Goal: Task Accomplishment & Management: Complete application form

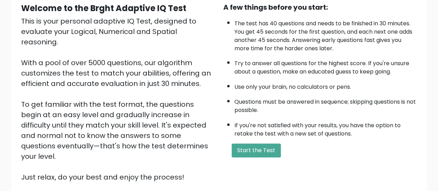
scroll to position [104, 0]
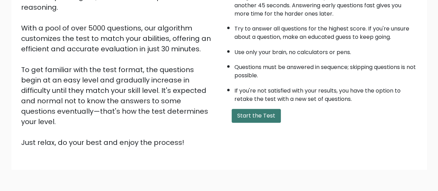
click at [253, 114] on button "Start the Test" at bounding box center [255, 116] width 49 height 14
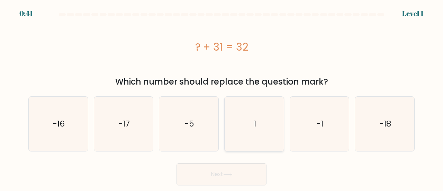
click at [256, 123] on text "1" at bounding box center [254, 123] width 2 height 11
click at [222, 97] on input "d. 1" at bounding box center [221, 96] width 0 height 2
radio input "true"
click at [243, 171] on button "Next" at bounding box center [221, 174] width 90 height 22
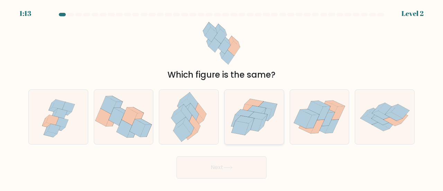
click at [256, 120] on icon at bounding box center [253, 124] width 17 height 14
click at [222, 97] on input "d." at bounding box center [221, 96] width 0 height 2
radio input "true"
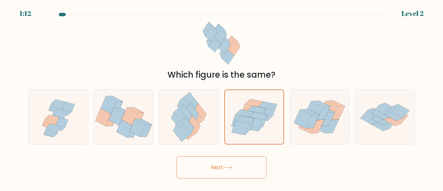
click at [224, 170] on button "Next" at bounding box center [221, 167] width 90 height 22
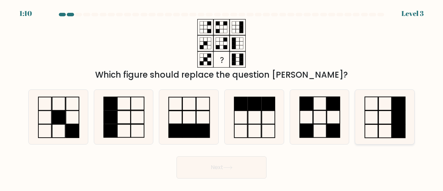
click at [383, 117] on icon at bounding box center [384, 117] width 54 height 54
click at [222, 97] on input "f." at bounding box center [221, 96] width 0 height 2
radio input "true"
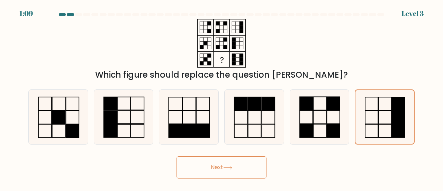
click at [245, 168] on button "Next" at bounding box center [221, 167] width 90 height 22
click at [228, 167] on icon at bounding box center [227, 167] width 8 height 3
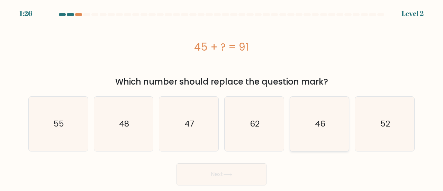
click at [322, 131] on icon "46" at bounding box center [319, 123] width 54 height 54
click at [222, 97] on input "e. 46" at bounding box center [221, 96] width 0 height 2
radio input "true"
click at [236, 174] on button "Next" at bounding box center [221, 174] width 90 height 22
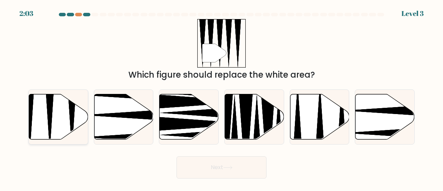
click at [46, 132] on icon at bounding box center [58, 116] width 59 height 45
click at [221, 97] on input "a." at bounding box center [221, 96] width 0 height 2
radio input "true"
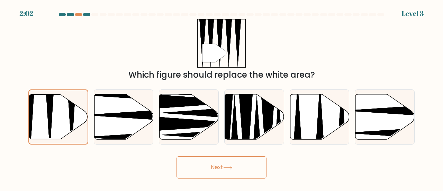
click at [219, 165] on button "Next" at bounding box center [221, 167] width 90 height 22
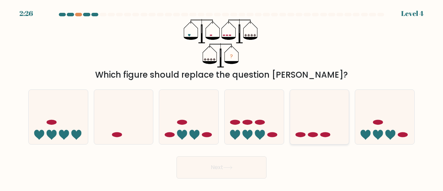
click at [313, 137] on ellipse at bounding box center [312, 134] width 10 height 5
click at [222, 97] on input "e." at bounding box center [221, 96] width 0 height 2
radio input "true"
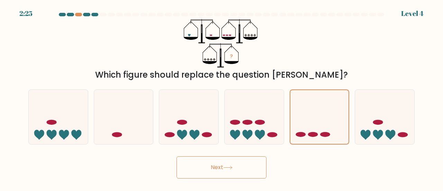
click at [235, 167] on button "Next" at bounding box center [221, 167] width 90 height 22
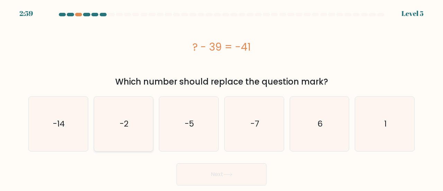
click at [138, 125] on icon "-2" at bounding box center [123, 123] width 54 height 54
click at [221, 97] on input "b. -2" at bounding box center [221, 96] width 0 height 2
radio input "true"
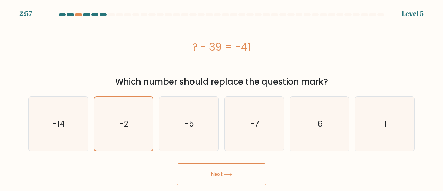
click at [219, 177] on button "Next" at bounding box center [221, 174] width 90 height 22
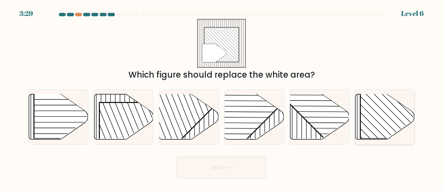
click at [376, 107] on rect at bounding box center [402, 96] width 85 height 85
click at [222, 97] on input "f." at bounding box center [221, 96] width 0 height 2
radio input "true"
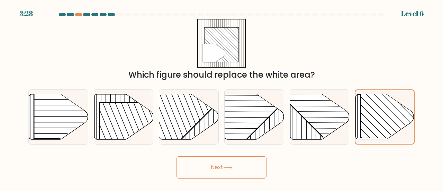
click at [240, 167] on button "Next" at bounding box center [221, 167] width 90 height 22
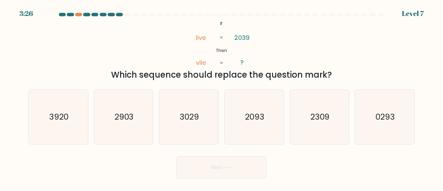
click at [214, 167] on button "Next" at bounding box center [221, 167] width 90 height 22
click at [233, 146] on form "If ?" at bounding box center [221, 95] width 443 height 165
click at [192, 115] on text "3029" at bounding box center [189, 116] width 19 height 11
click at [221, 97] on input "c. 3029" at bounding box center [221, 96] width 0 height 2
radio input "true"
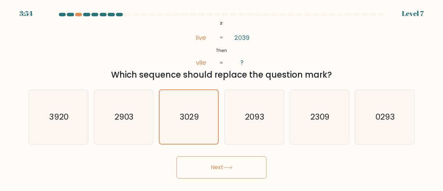
click at [209, 167] on button "Next" at bounding box center [221, 167] width 90 height 22
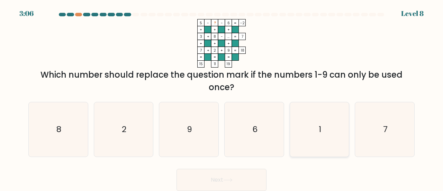
click at [326, 130] on icon "1" at bounding box center [319, 129] width 54 height 54
click at [222, 97] on input "e. 1" at bounding box center [221, 96] width 0 height 2
radio input "true"
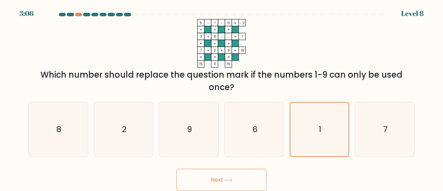
click at [204, 180] on button "Next" at bounding box center [221, 179] width 90 height 22
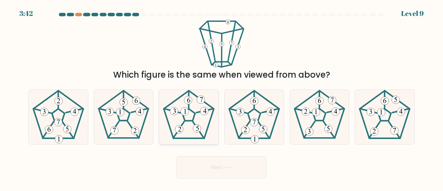
click at [175, 99] on 194 at bounding box center [189, 114] width 50 height 47
click at [221, 97] on input "c." at bounding box center [221, 96] width 0 height 2
radio input "true"
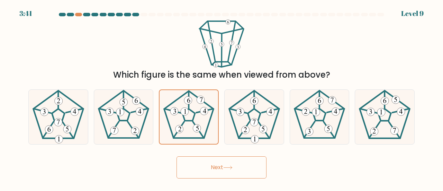
click at [230, 171] on button "Next" at bounding box center [221, 167] width 90 height 22
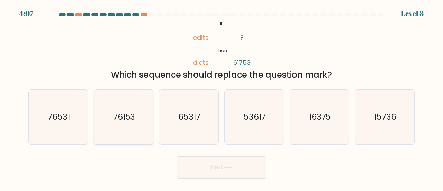
click at [121, 126] on icon "76153" at bounding box center [123, 117] width 54 height 54
click at [221, 97] on input "b. 76153" at bounding box center [221, 96] width 0 height 2
radio input "true"
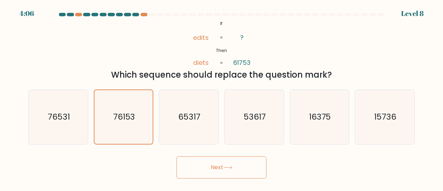
click at [226, 163] on button "Next" at bounding box center [221, 167] width 90 height 22
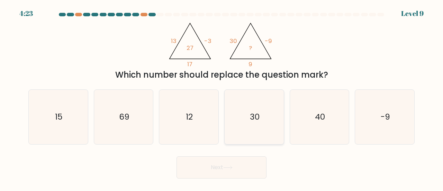
click at [254, 118] on text "30" at bounding box center [255, 116] width 10 height 11
click at [222, 97] on input "d. 30" at bounding box center [221, 96] width 0 height 2
radio input "true"
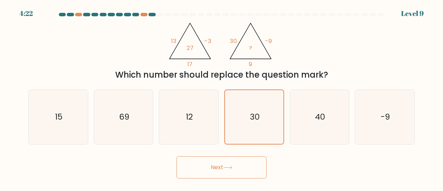
click at [247, 167] on button "Next" at bounding box center [221, 167] width 90 height 22
click at [230, 167] on icon at bounding box center [227, 167] width 9 height 4
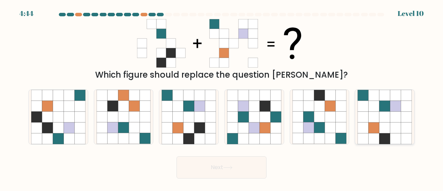
click at [373, 114] on icon at bounding box center [373, 116] width 11 height 11
click at [222, 97] on input "f." at bounding box center [221, 96] width 0 height 2
radio input "true"
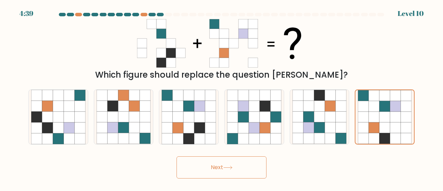
click at [254, 165] on button "Next" at bounding box center [221, 167] width 90 height 22
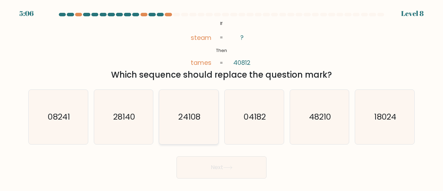
click at [184, 115] on text "24108" at bounding box center [189, 116] width 22 height 11
click at [221, 97] on input "c. 24108" at bounding box center [221, 96] width 0 height 2
radio input "true"
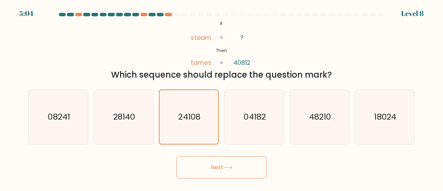
click at [232, 167] on icon at bounding box center [227, 167] width 8 height 3
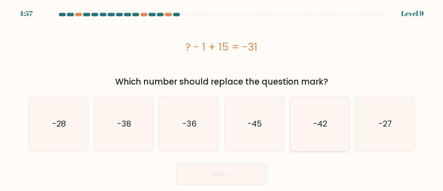
click at [310, 124] on icon "-42" at bounding box center [319, 123] width 54 height 54
click at [222, 97] on input "e. -42" at bounding box center [221, 96] width 0 height 2
radio input "true"
click at [271, 126] on icon "-45" at bounding box center [254, 123] width 54 height 54
click at [222, 97] on input "d. -45" at bounding box center [221, 96] width 0 height 2
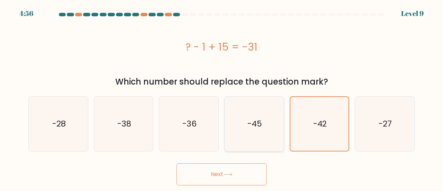
radio input "true"
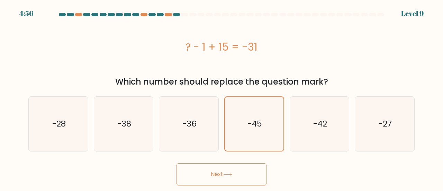
click at [235, 170] on button "Next" at bounding box center [221, 174] width 90 height 22
click at [232, 175] on icon at bounding box center [227, 174] width 9 height 4
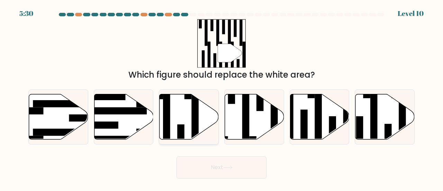
click at [204, 120] on icon at bounding box center [188, 116] width 59 height 45
click at [221, 97] on input "c." at bounding box center [221, 96] width 0 height 2
radio input "true"
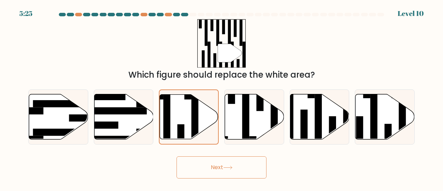
click at [241, 164] on button "Next" at bounding box center [221, 167] width 90 height 22
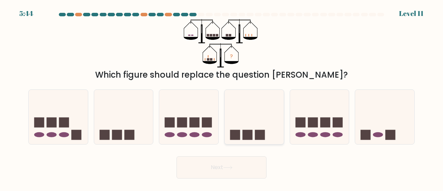
click at [261, 134] on rect at bounding box center [260, 135] width 10 height 10
click at [222, 97] on input "d." at bounding box center [221, 96] width 0 height 2
radio input "true"
click at [238, 168] on button "Next" at bounding box center [221, 167] width 90 height 22
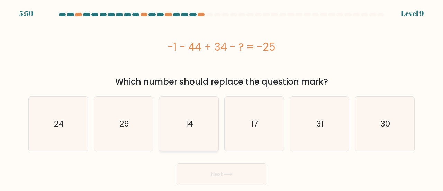
click at [193, 127] on icon "14" at bounding box center [189, 123] width 54 height 54
click at [221, 97] on input "c. 14" at bounding box center [221, 96] width 0 height 2
radio input "true"
click at [215, 171] on button "Next" at bounding box center [221, 174] width 90 height 22
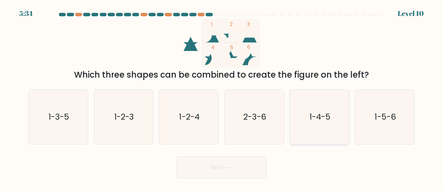
click at [333, 115] on icon "1-4-5" at bounding box center [319, 117] width 54 height 54
click at [222, 97] on input "e. 1-4-5" at bounding box center [221, 96] width 0 height 2
radio input "true"
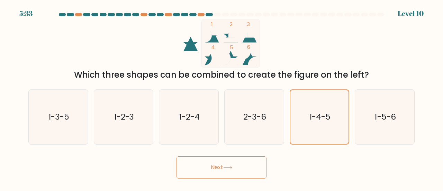
click at [234, 163] on button "Next" at bounding box center [221, 167] width 90 height 22
click at [234, 171] on button "Next" at bounding box center [221, 167] width 90 height 22
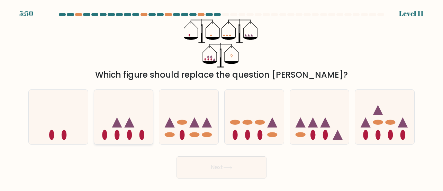
click at [120, 123] on icon at bounding box center [117, 122] width 10 height 10
click at [221, 97] on input "b." at bounding box center [221, 96] width 0 height 2
radio input "true"
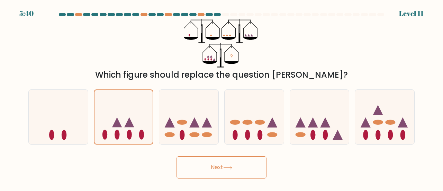
click at [231, 166] on icon at bounding box center [227, 167] width 9 height 4
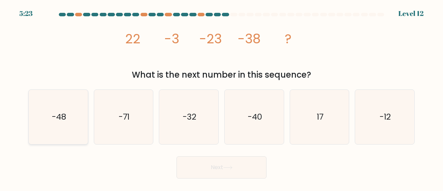
click at [62, 121] on text "-48" at bounding box center [59, 116] width 14 height 11
click at [221, 97] on input "a. -48" at bounding box center [221, 96] width 0 height 2
radio input "true"
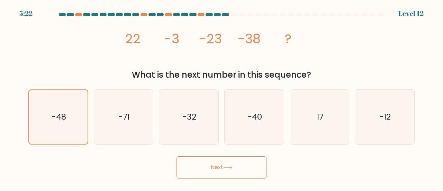
click at [238, 169] on button "Next" at bounding box center [221, 167] width 90 height 22
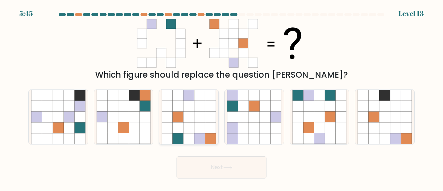
click at [208, 133] on icon at bounding box center [210, 127] width 11 height 11
click at [221, 97] on input "c." at bounding box center [221, 96] width 0 height 2
radio input "true"
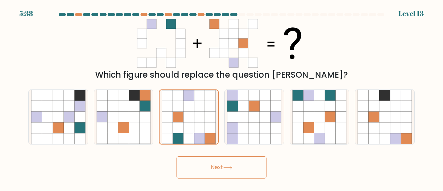
click at [236, 167] on button "Next" at bounding box center [221, 167] width 90 height 22
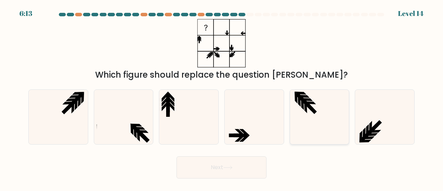
click at [320, 106] on icon at bounding box center [319, 117] width 54 height 54
click at [222, 97] on input "e." at bounding box center [221, 96] width 0 height 2
radio input "true"
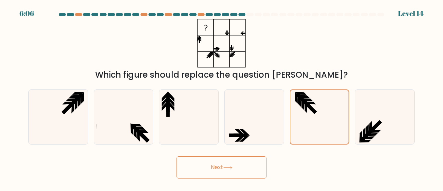
click at [241, 161] on button "Next" at bounding box center [221, 167] width 90 height 22
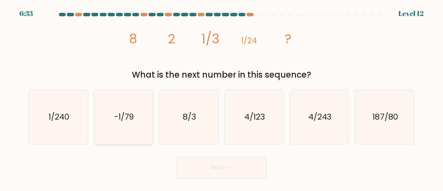
click at [131, 114] on text "-1/79" at bounding box center [124, 116] width 20 height 11
click at [221, 97] on input "b. -1/79" at bounding box center [221, 96] width 0 height 2
radio input "true"
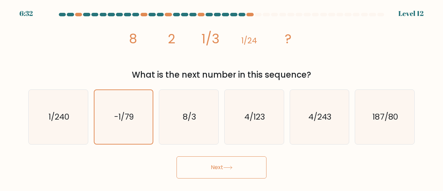
click at [220, 168] on button "Next" at bounding box center [221, 167] width 90 height 22
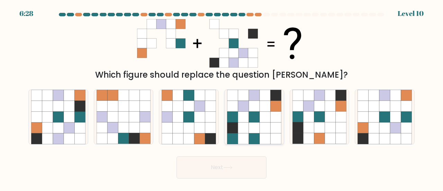
click at [275, 126] on icon at bounding box center [275, 127] width 11 height 11
click at [222, 97] on input "d." at bounding box center [221, 96] width 0 height 2
radio input "true"
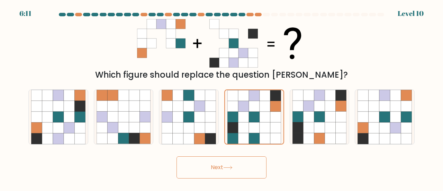
click at [246, 167] on button "Next" at bounding box center [221, 167] width 90 height 22
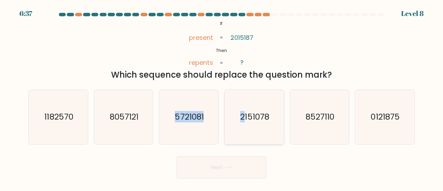
drag, startPoint x: 204, startPoint y: 135, endPoint x: 281, endPoint y: 128, distance: 77.1
click at [255, 136] on div "a. 1182570 b. 8057121 c. 5721081 d." at bounding box center [222, 114] width 392 height 61
click at [404, 119] on icon "0121875" at bounding box center [384, 117] width 54 height 54
click at [222, 97] on input "f. 0121875" at bounding box center [221, 96] width 0 height 2
radio input "true"
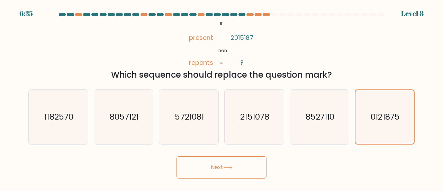
click at [237, 166] on button "Next" at bounding box center [221, 167] width 90 height 22
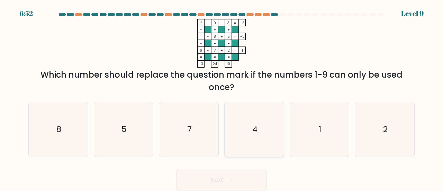
click at [245, 124] on icon "4" at bounding box center [254, 129] width 54 height 54
click at [222, 97] on input "d. 4" at bounding box center [221, 96] width 0 height 2
radio input "true"
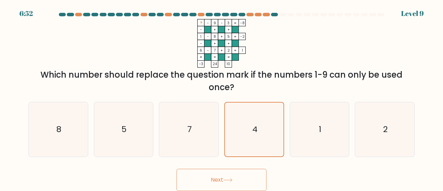
click at [219, 179] on button "Next" at bounding box center [221, 179] width 90 height 22
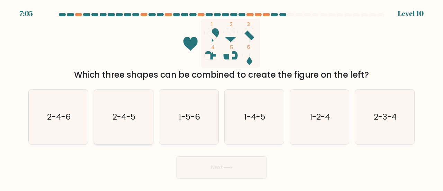
click at [131, 117] on text "2-4-5" at bounding box center [123, 116] width 23 height 11
click at [221, 97] on input "b. 2-4-5" at bounding box center [221, 96] width 0 height 2
radio input "true"
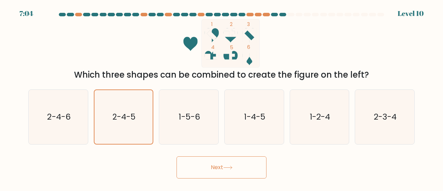
click at [244, 169] on button "Next" at bounding box center [221, 167] width 90 height 22
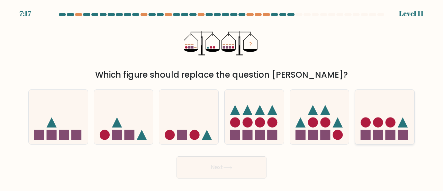
click at [395, 133] on rect at bounding box center [390, 135] width 10 height 10
click at [222, 97] on input "f." at bounding box center [221, 96] width 0 height 2
radio input "true"
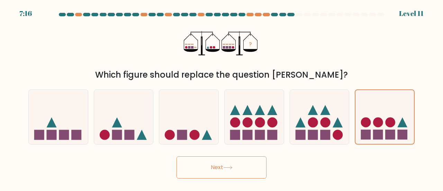
click at [245, 163] on button "Next" at bounding box center [221, 167] width 90 height 22
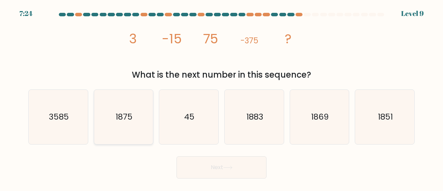
click at [134, 116] on icon "1875" at bounding box center [123, 117] width 54 height 54
click at [221, 97] on input "b. 1875" at bounding box center [221, 96] width 0 height 2
radio input "true"
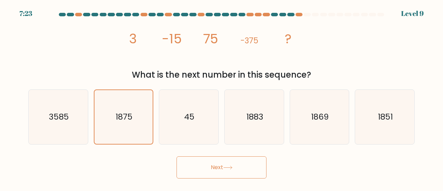
click at [205, 169] on button "Next" at bounding box center [221, 167] width 90 height 22
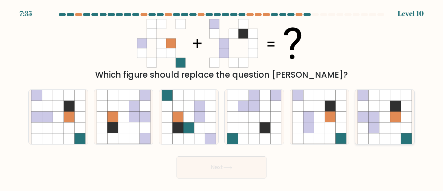
click at [374, 100] on icon at bounding box center [373, 95] width 11 height 11
click at [222, 97] on input "f." at bounding box center [221, 96] width 0 height 2
radio input "true"
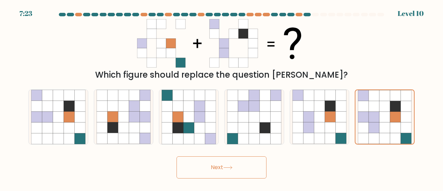
click at [230, 168] on icon at bounding box center [227, 167] width 9 height 4
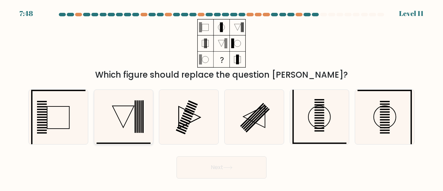
click at [122, 112] on icon at bounding box center [123, 117] width 54 height 54
click at [221, 97] on input "b." at bounding box center [221, 96] width 0 height 2
radio input "true"
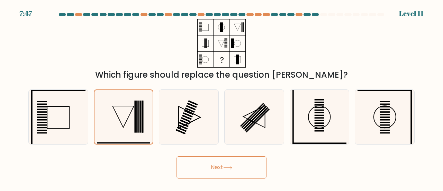
click at [237, 166] on button "Next" at bounding box center [221, 167] width 90 height 22
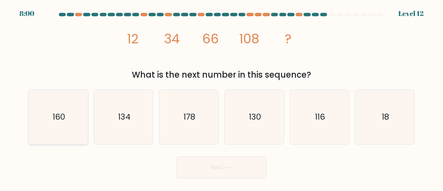
click at [52, 126] on icon "160" at bounding box center [58, 117] width 54 height 54
click at [221, 97] on input "a. 160" at bounding box center [221, 96] width 0 height 2
radio input "true"
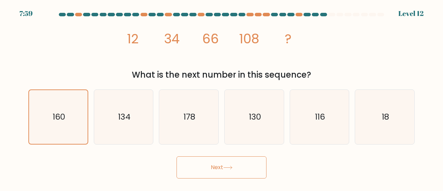
click at [234, 170] on button "Next" at bounding box center [221, 167] width 90 height 22
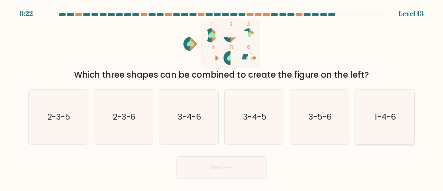
click at [382, 110] on icon "1-4-6" at bounding box center [384, 117] width 54 height 54
click at [222, 97] on input "f. 1-4-6" at bounding box center [221, 96] width 0 height 2
radio input "true"
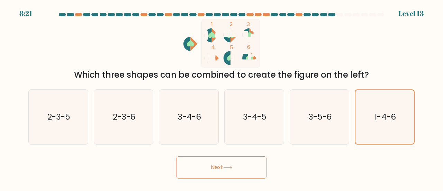
click at [239, 167] on button "Next" at bounding box center [221, 167] width 90 height 22
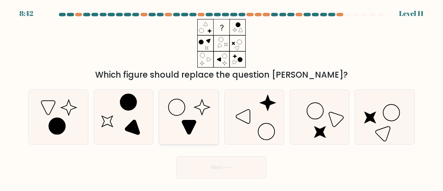
click at [180, 121] on icon at bounding box center [189, 117] width 54 height 54
click at [221, 97] on input "c." at bounding box center [221, 96] width 0 height 2
radio input "true"
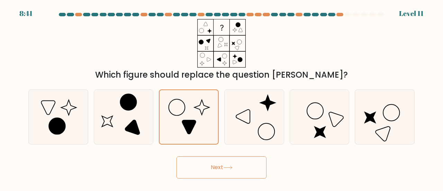
click at [220, 167] on button "Next" at bounding box center [221, 167] width 90 height 22
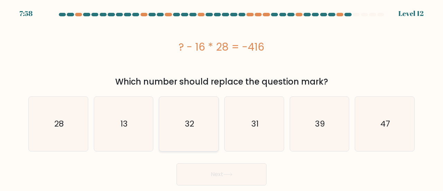
click at [194, 128] on icon "32" at bounding box center [189, 123] width 54 height 54
click at [221, 97] on input "c. 32" at bounding box center [221, 96] width 0 height 2
radio input "true"
click at [229, 173] on icon at bounding box center [227, 174] width 9 height 4
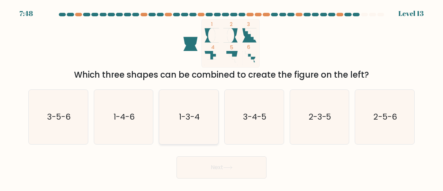
click at [199, 118] on text "1-3-4" at bounding box center [189, 116] width 21 height 11
click at [221, 97] on input "c. 1-3-4" at bounding box center [221, 96] width 0 height 2
radio input "true"
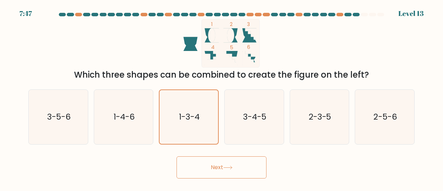
click at [218, 169] on button "Next" at bounding box center [221, 167] width 90 height 22
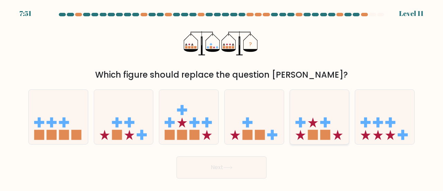
click at [329, 129] on icon at bounding box center [319, 116] width 59 height 49
click at [222, 97] on input "e." at bounding box center [221, 96] width 0 height 2
radio input "true"
click at [211, 167] on button "Next" at bounding box center [221, 167] width 90 height 22
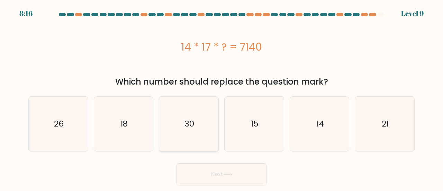
drag, startPoint x: 175, startPoint y: 130, endPoint x: 184, endPoint y: 129, distance: 9.4
click at [175, 130] on icon "30" at bounding box center [189, 123] width 54 height 54
click at [221, 97] on input "c. 30" at bounding box center [221, 96] width 0 height 2
radio input "true"
click at [175, 130] on icon "30" at bounding box center [189, 124] width 54 height 54
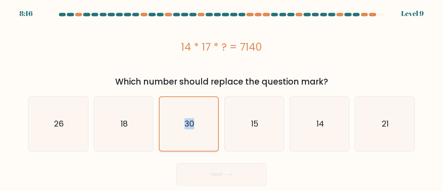
click at [221, 97] on input "c. 30" at bounding box center [221, 96] width 0 height 2
click at [225, 171] on button "Next" at bounding box center [221, 174] width 90 height 22
